Goal: Navigation & Orientation: Find specific page/section

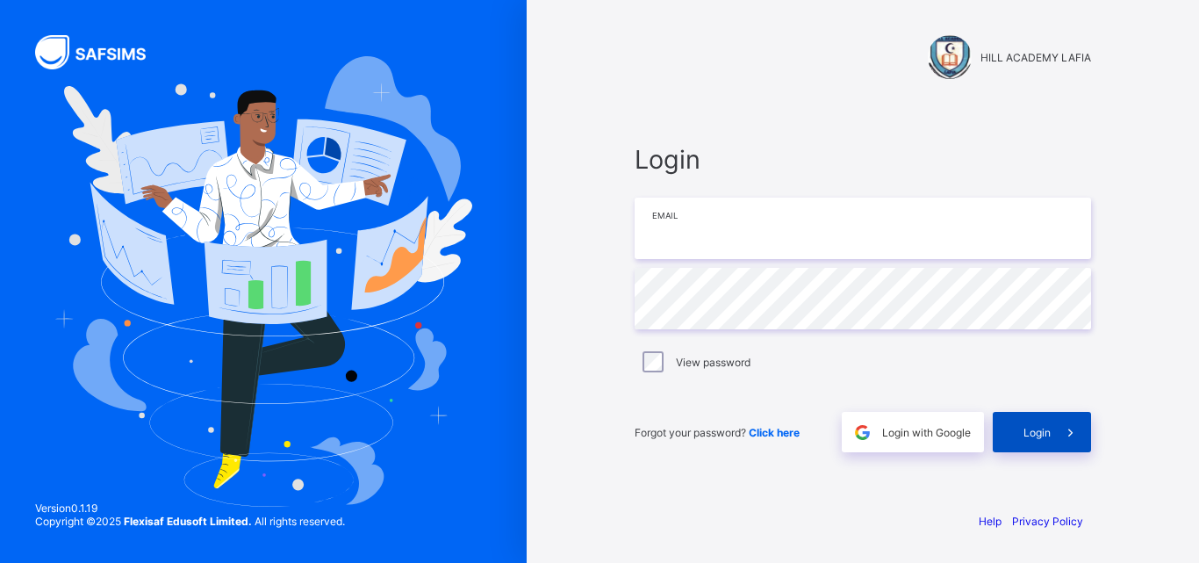
type input "**********"
click at [1009, 438] on div "Login" at bounding box center [1042, 432] width 98 height 40
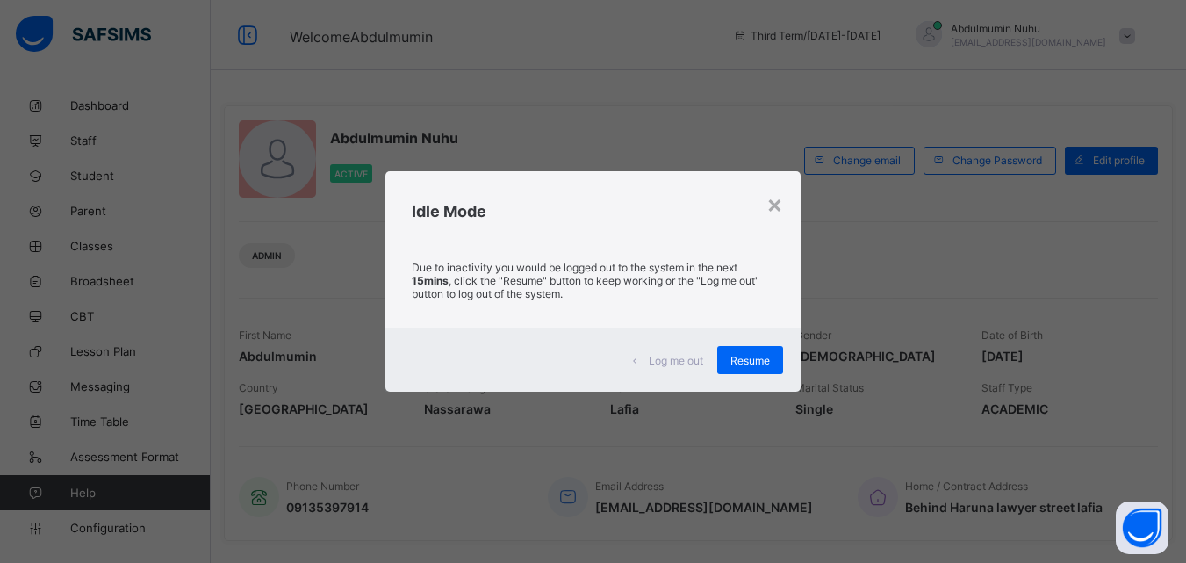
drag, startPoint x: 590, startPoint y: 409, endPoint x: 712, endPoint y: 361, distance: 131.2
click at [667, 454] on div "× Idle Mode Due to inactivity you would be logged out to the system in the next…" at bounding box center [593, 281] width 1186 height 563
click at [770, 362] on span "Resume" at bounding box center [750, 360] width 40 height 13
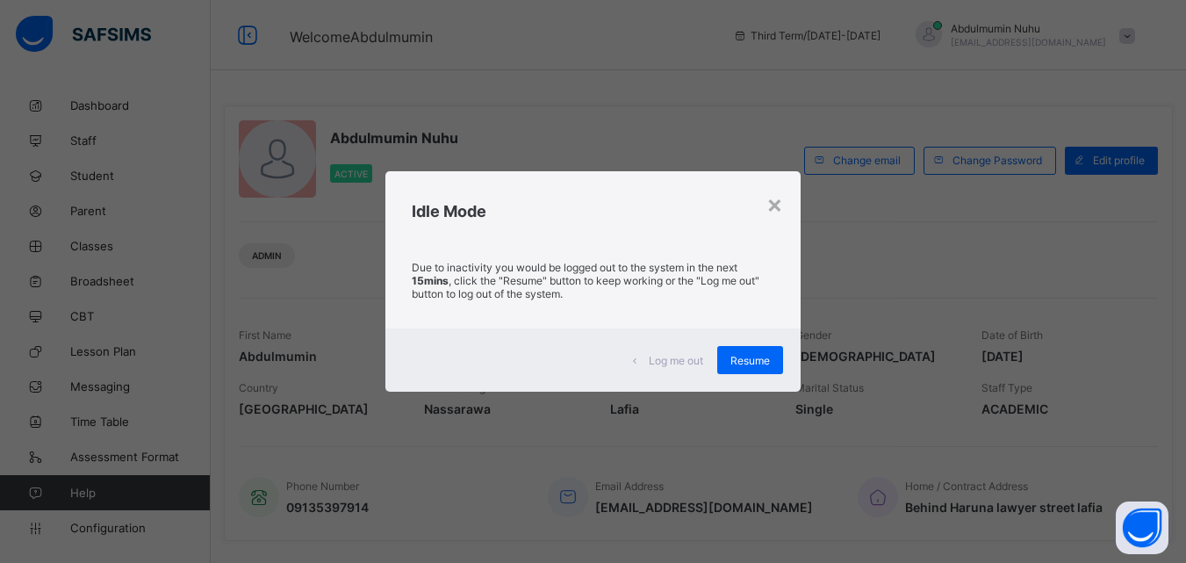
click at [769, 362] on span "--/--" at bounding box center [689, 356] width 159 height 15
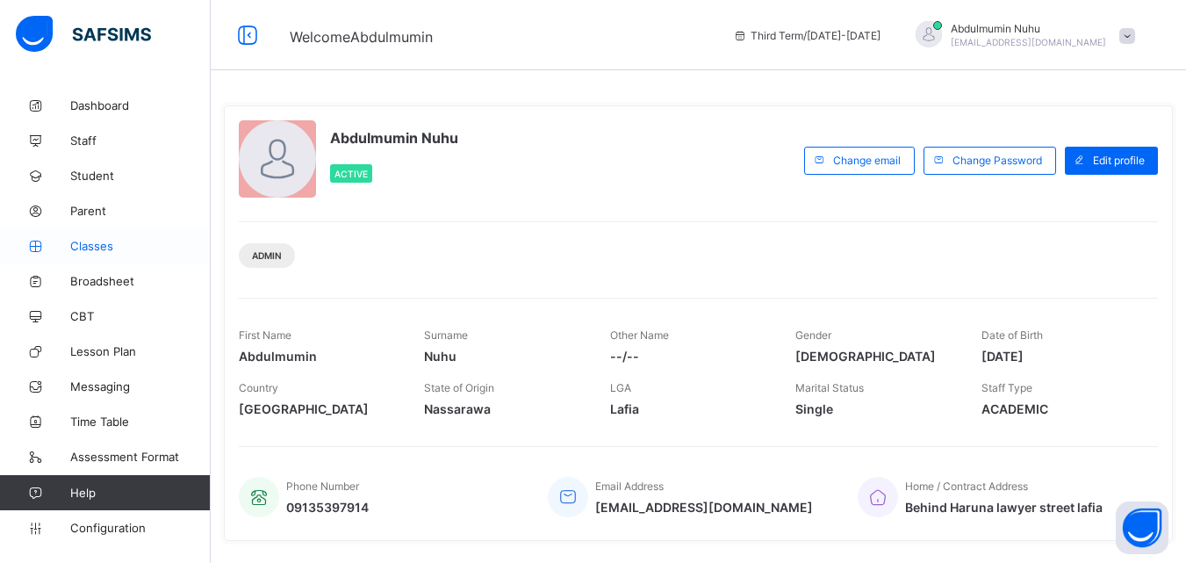
click at [122, 240] on span "Classes" at bounding box center [140, 246] width 140 height 14
